Goal: Transaction & Acquisition: Obtain resource

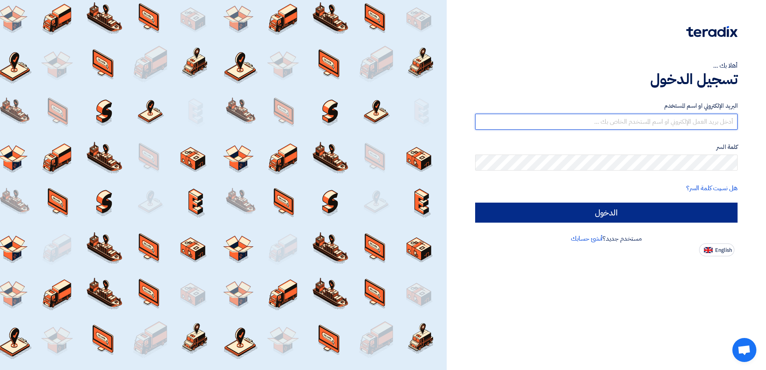
type input "sales@gtc-egy.com"
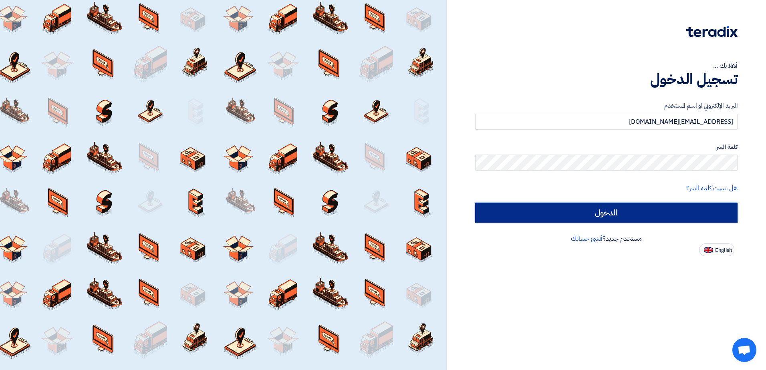
click at [619, 207] on input "الدخول" at bounding box center [606, 213] width 262 height 20
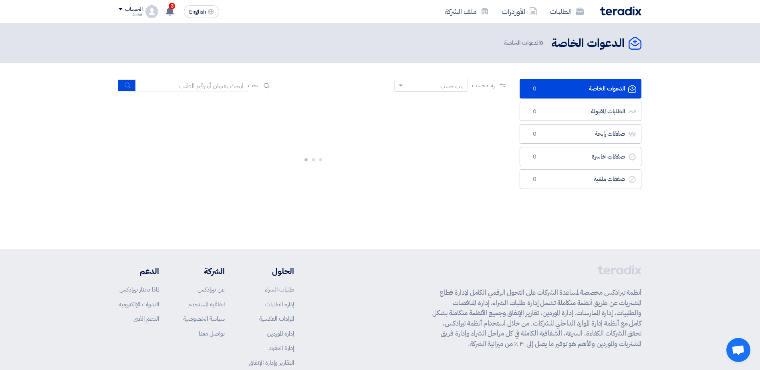
click at [578, 88] on link "الدعوات الخاصة الدعوات الخاصة 0" at bounding box center [580, 89] width 122 height 20
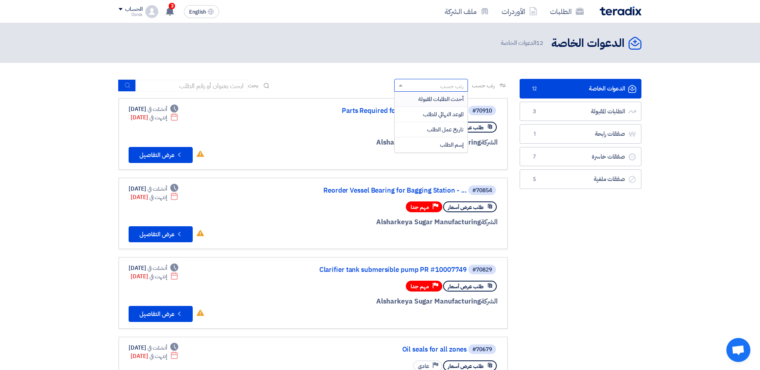
click at [442, 86] on div "رتب حسب" at bounding box center [451, 86] width 23 height 8
click at [442, 85] on div "رتب حسب" at bounding box center [451, 86] width 23 height 8
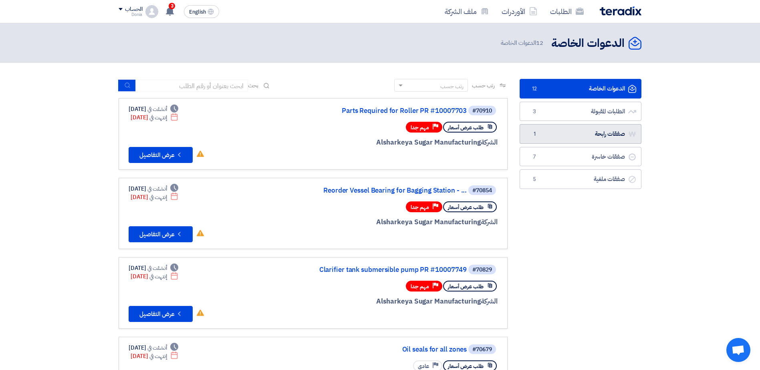
click at [560, 134] on link "صفقات رابحة صفقات رابحة 1" at bounding box center [580, 134] width 122 height 20
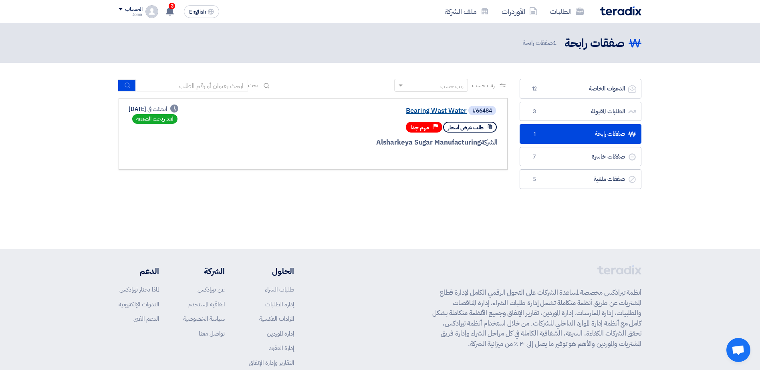
click at [435, 108] on link "Bearing Wast Water" at bounding box center [386, 110] width 160 height 7
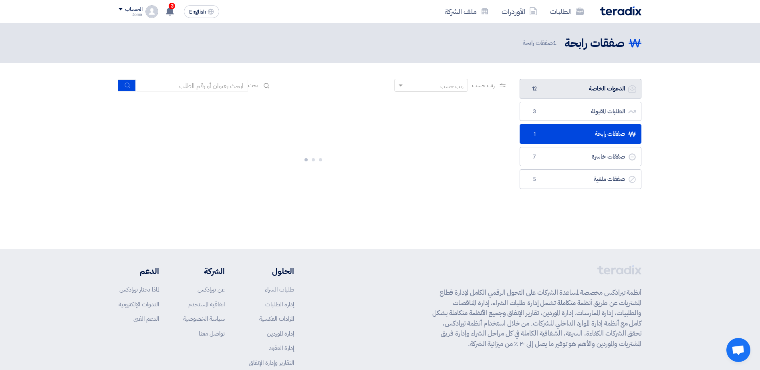
click at [552, 86] on link "الدعوات الخاصة الدعوات الخاصة 12" at bounding box center [580, 89] width 122 height 20
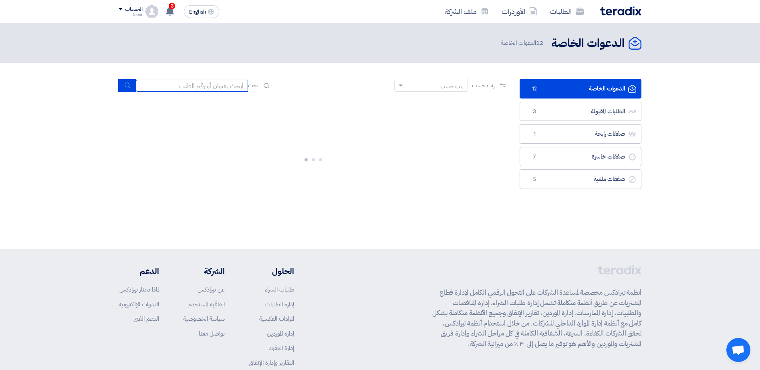
drag, startPoint x: 189, startPoint y: 88, endPoint x: 193, endPoint y: 86, distance: 4.6
click at [189, 88] on input at bounding box center [192, 86] width 112 height 12
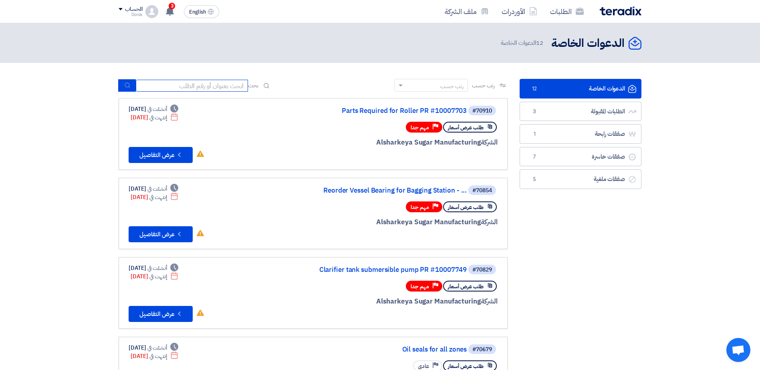
paste input "10007692"
type input "10007692"
click at [124, 86] on icon "submit" at bounding box center [127, 85] width 6 height 6
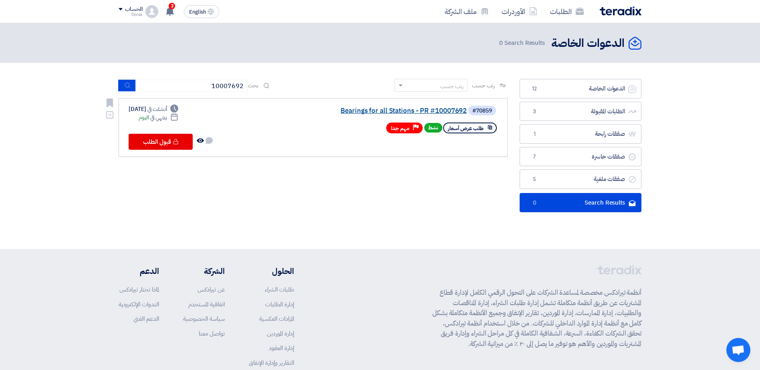
click at [380, 110] on link "Bearings for all Stations - PR #10007692" at bounding box center [386, 110] width 160 height 7
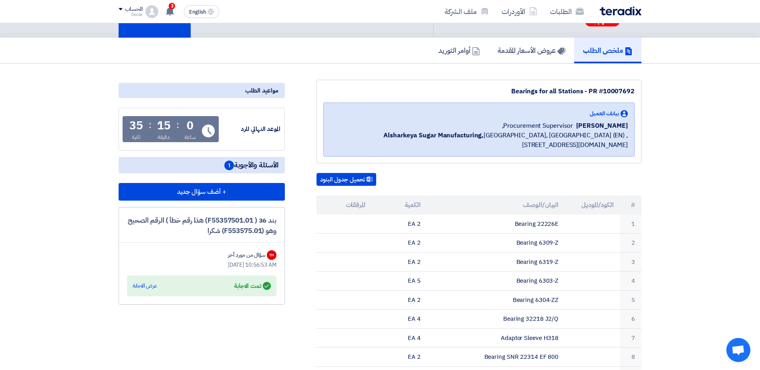
scroll to position [40, 0]
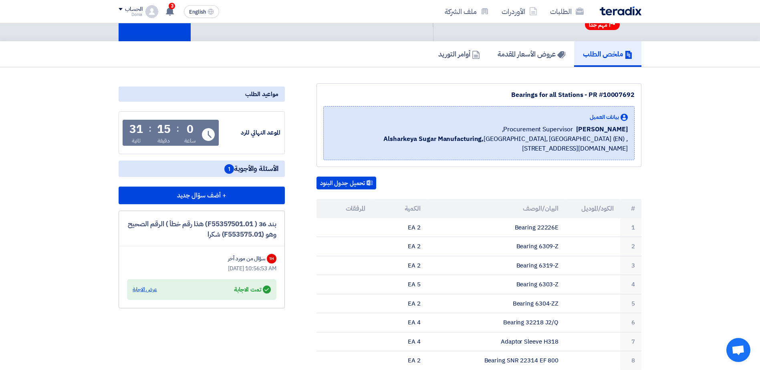
click at [144, 289] on div "عرض الاجابة" at bounding box center [145, 290] width 24 height 8
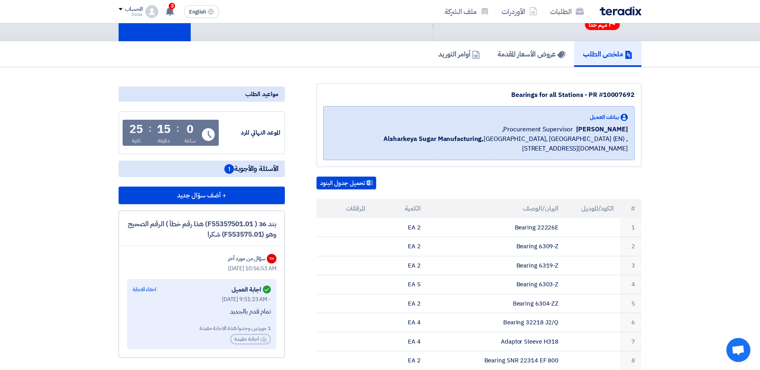
drag, startPoint x: 234, startPoint y: 327, endPoint x: 214, endPoint y: 330, distance: 20.2
click at [214, 330] on div "1 موردين وجدوا هذة الاجابة مفيدة" at bounding box center [202, 328] width 138 height 8
drag, startPoint x: 214, startPoint y: 330, endPoint x: 207, endPoint y: 316, distance: 15.9
click at [207, 316] on div "تمام قدم بالجديد" at bounding box center [202, 312] width 138 height 8
click at [168, 12] on use at bounding box center [170, 11] width 8 height 9
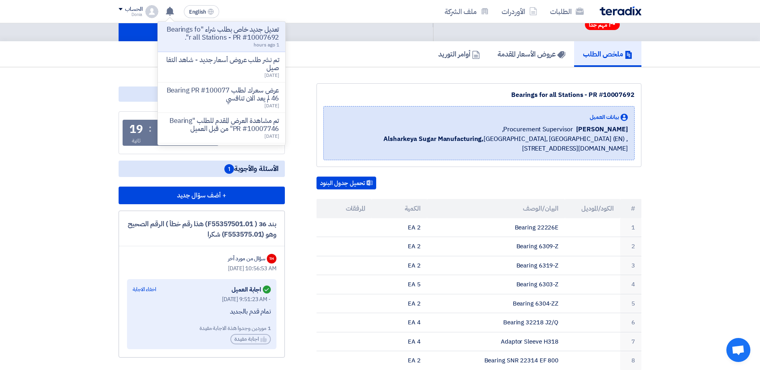
click at [80, 65] on div "ملخص الطلب عروض الأسعار المقدمة أوامر التوريد" at bounding box center [380, 54] width 760 height 26
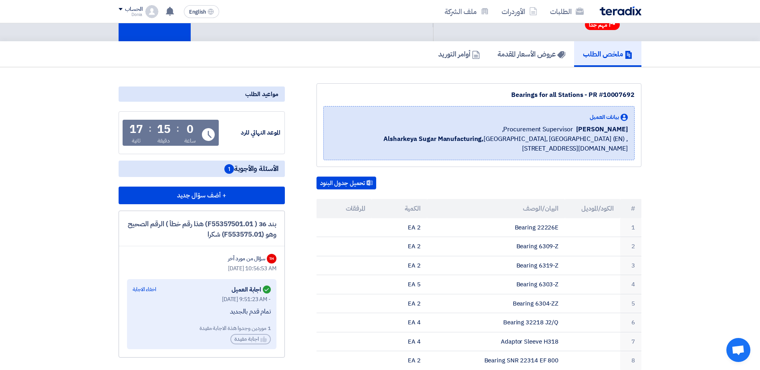
click at [228, 169] on span "1" at bounding box center [229, 169] width 10 height 10
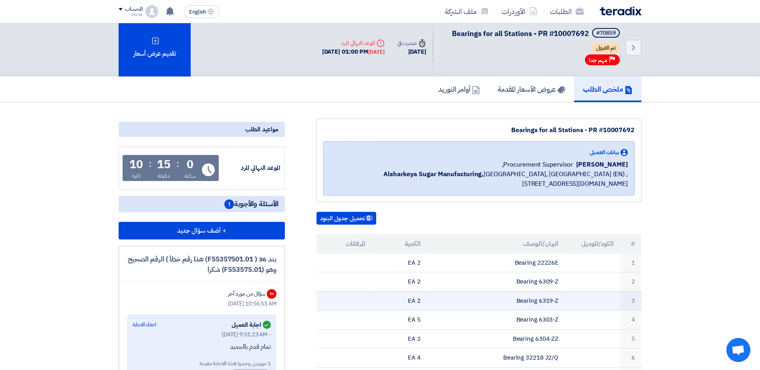
scroll to position [0, 0]
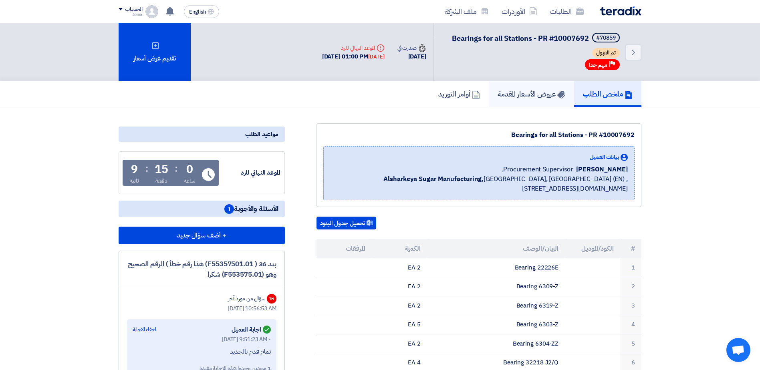
click at [511, 95] on h5 "عروض الأسعار المقدمة" at bounding box center [531, 93] width 68 height 9
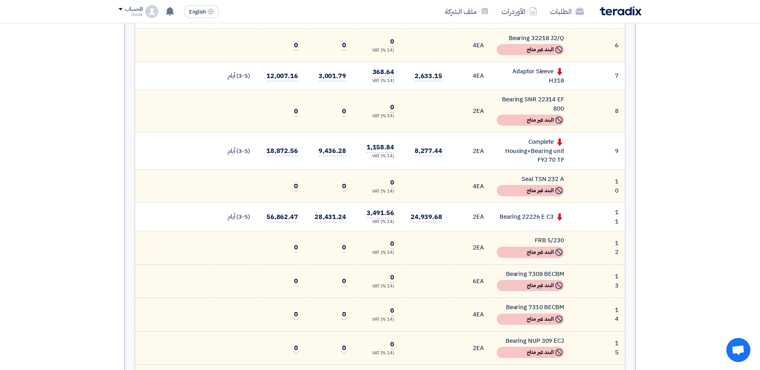
scroll to position [440, 0]
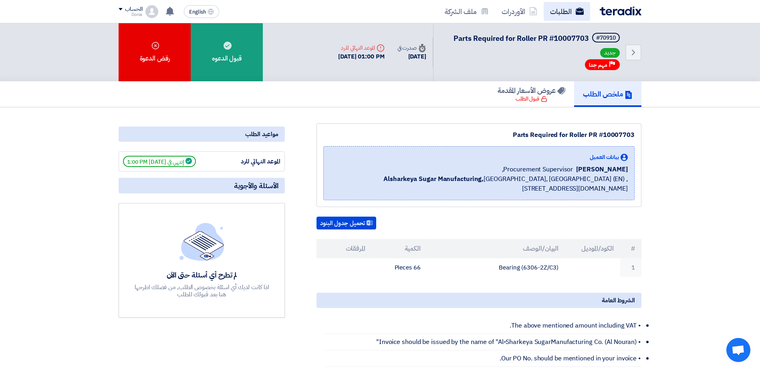
click at [571, 10] on link "الطلبات" at bounding box center [566, 11] width 46 height 19
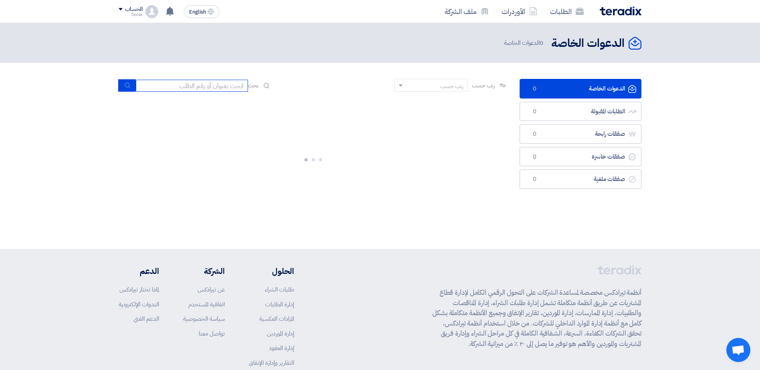
click at [198, 90] on input at bounding box center [192, 86] width 112 height 12
paste input "10007692"
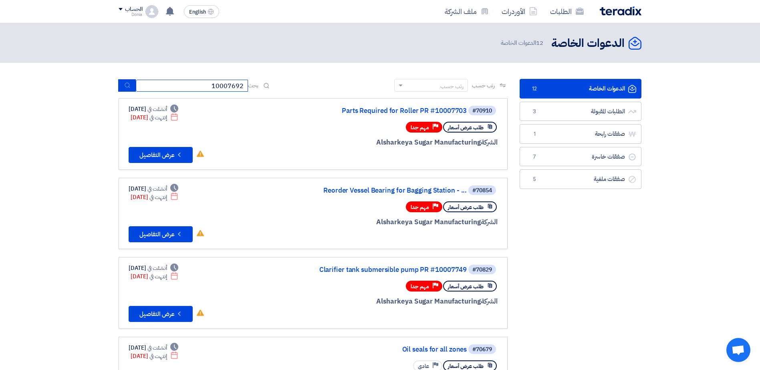
type input "10007692"
click at [129, 86] on use "submit" at bounding box center [127, 85] width 5 height 5
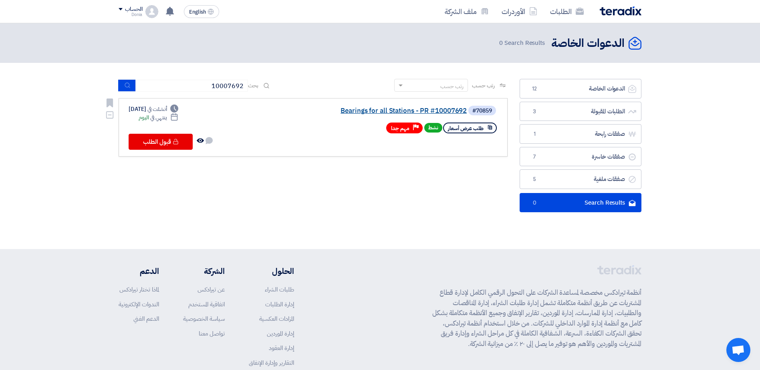
click at [412, 109] on link "Bearings for all Stations - PR #10007692" at bounding box center [386, 110] width 160 height 7
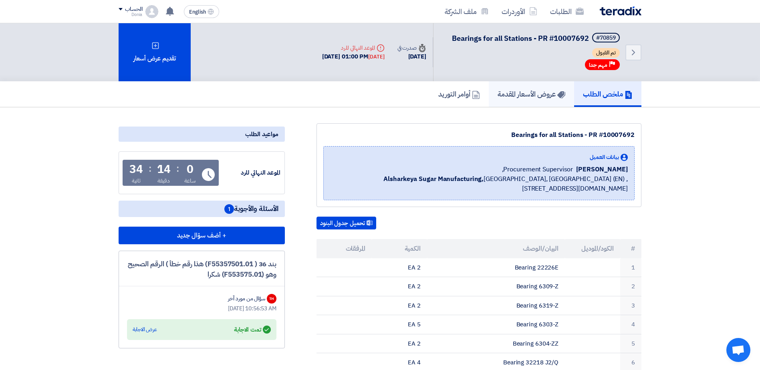
click at [533, 96] on h5 "عروض الأسعار المقدمة" at bounding box center [531, 93] width 68 height 9
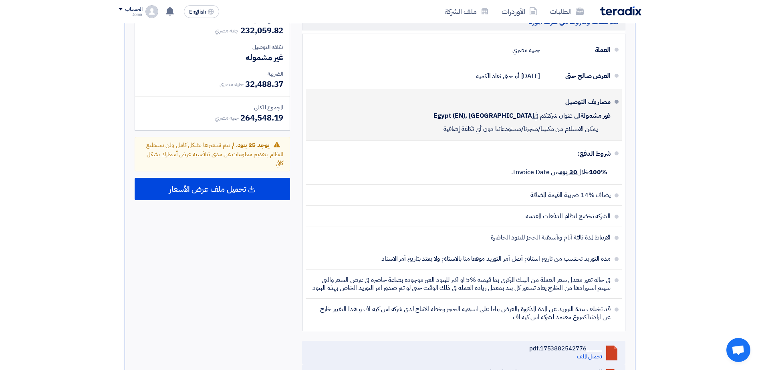
scroll to position [1882, 0]
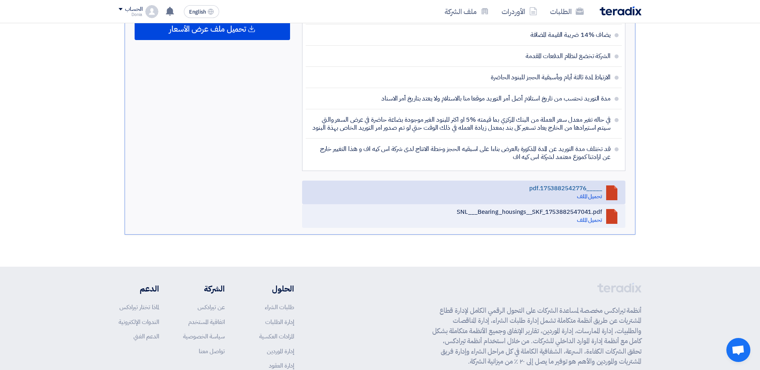
click at [525, 201] on link "_____1753882542776.pdf تحميل الملف" at bounding box center [463, 193] width 323 height 24
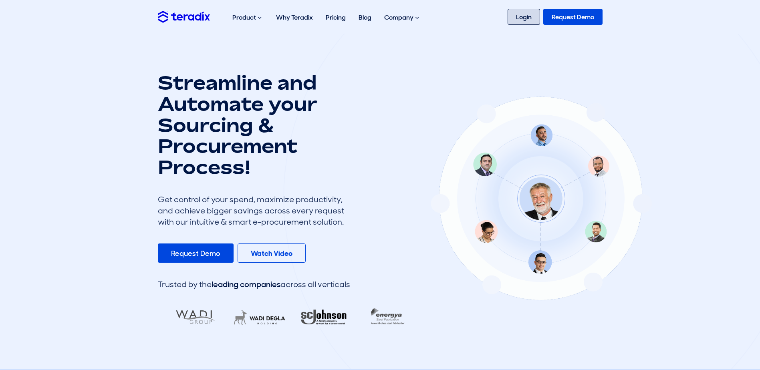
click at [518, 14] on link "Login" at bounding box center [523, 17] width 32 height 16
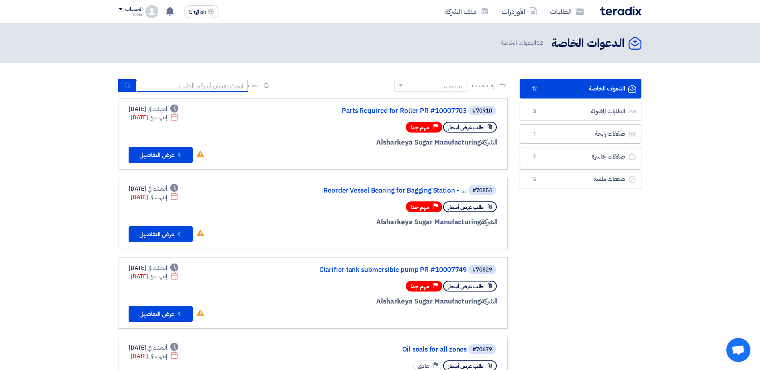
paste input "PR #10007692"
type input "PR #10007692"
click at [128, 85] on icon "submit" at bounding box center [127, 85] width 6 height 6
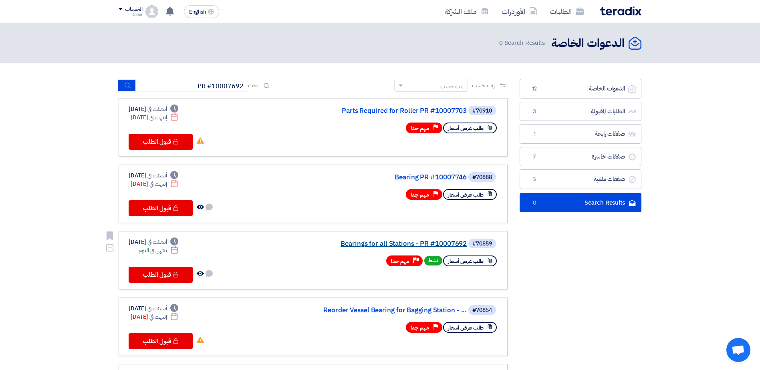
click at [414, 242] on link "Bearings for all Stations - PR #10007692" at bounding box center [386, 243] width 160 height 7
